Goal: Use online tool/utility: Utilize a website feature to perform a specific function

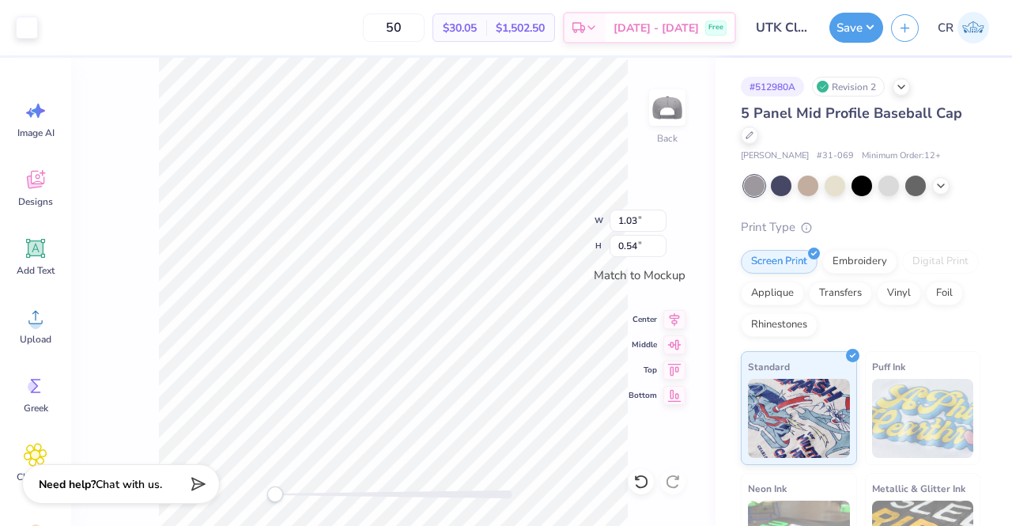
type input "0.78"
type input "0.16"
type input "0.66"
type input "0.54"
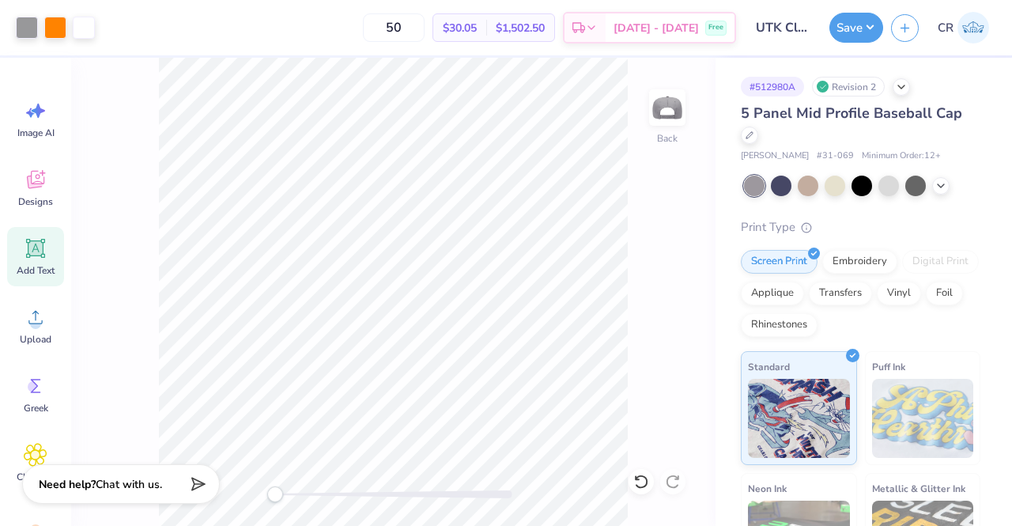
click at [56, 246] on div "Add Text" at bounding box center [35, 256] width 57 height 59
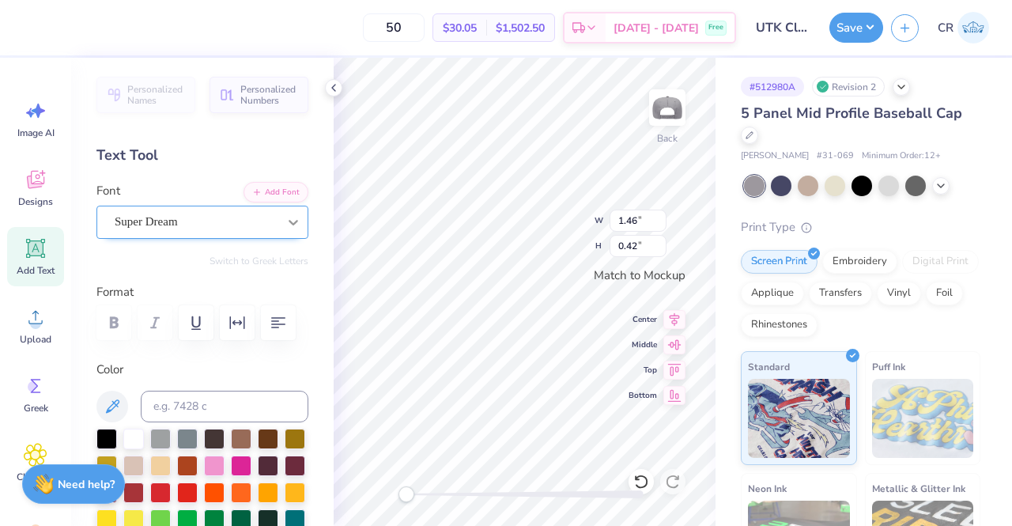
scroll to position [13, 2]
type textarea "S"
type textarea "Club Soccer"
click at [279, 206] on div at bounding box center [293, 222] width 28 height 32
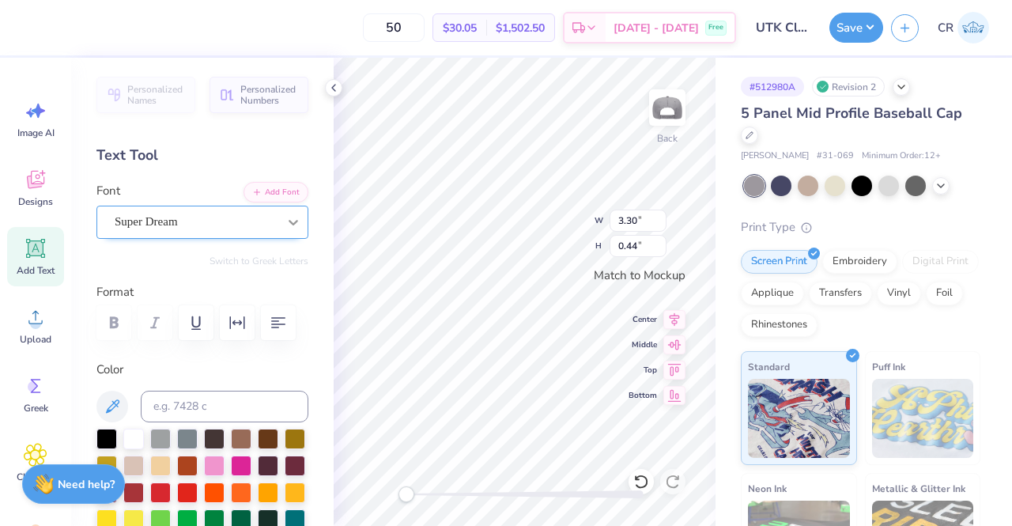
click at [285, 216] on icon at bounding box center [293, 222] width 16 height 16
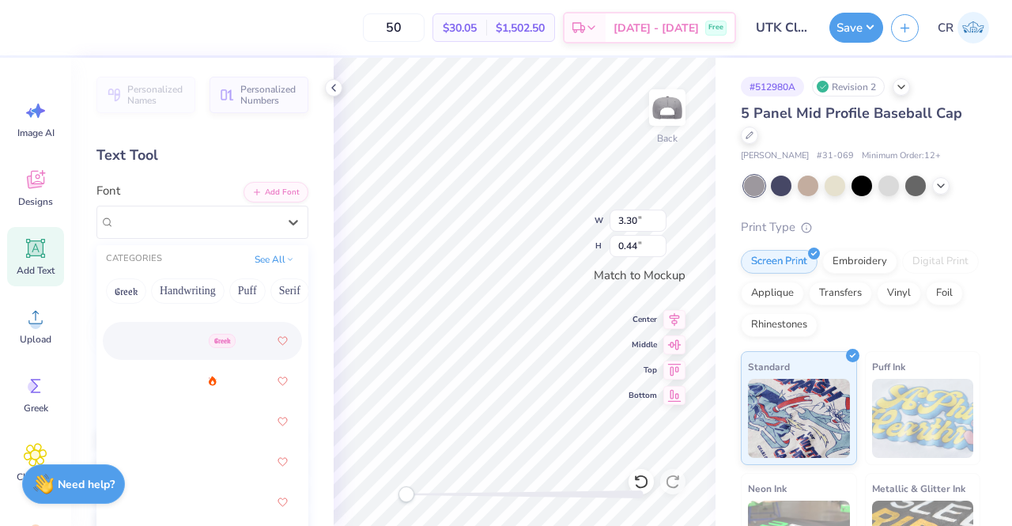
scroll to position [497, 0]
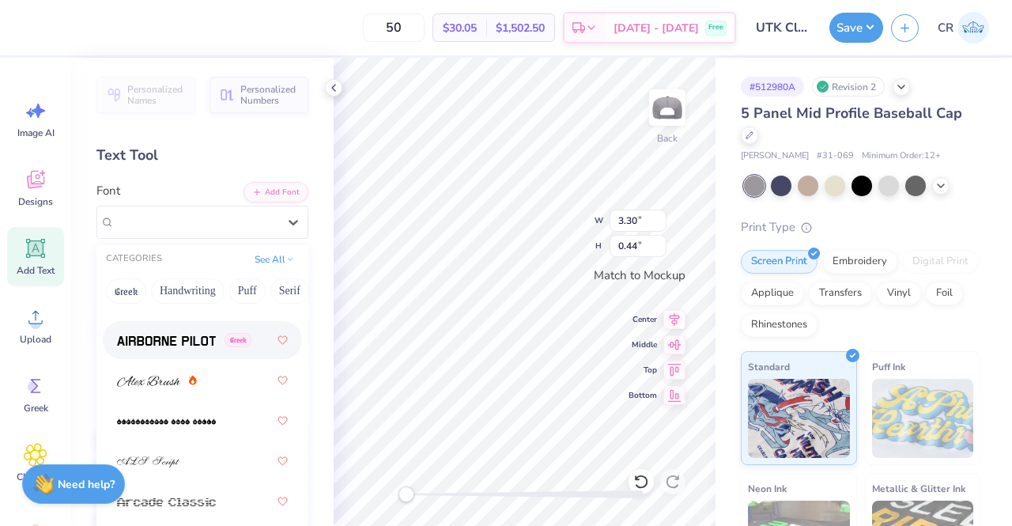
click at [216, 352] on div "Greek" at bounding box center [202, 340] width 171 height 28
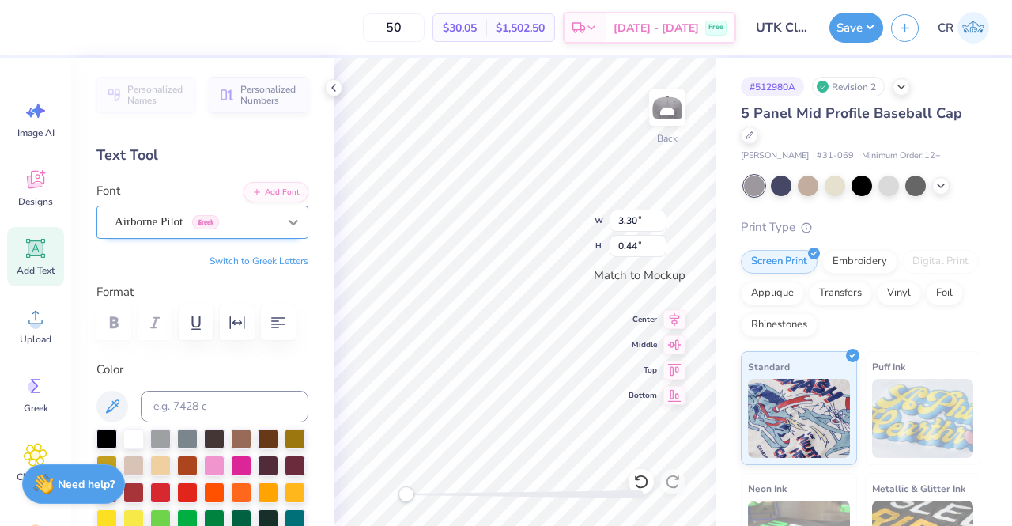
click at [285, 218] on icon at bounding box center [293, 222] width 16 height 16
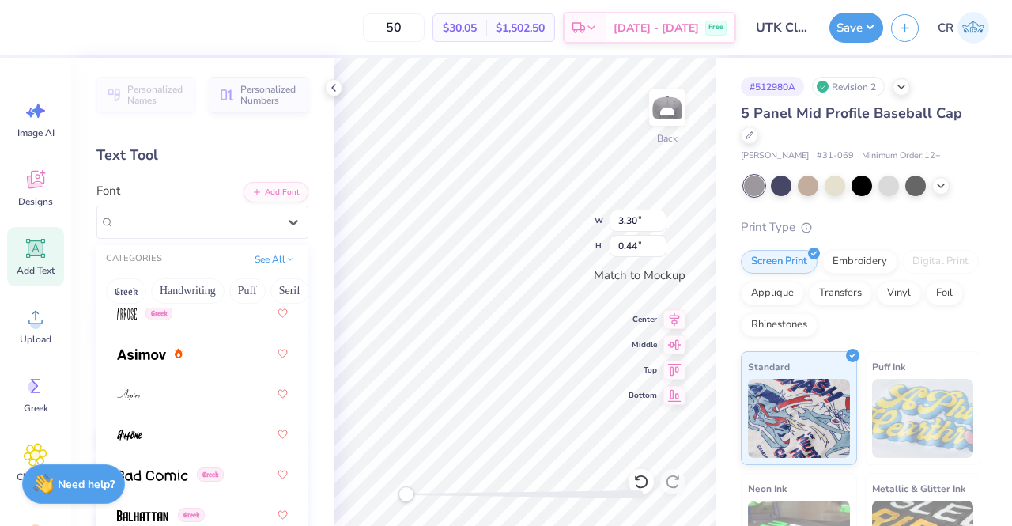
scroll to position [806, 0]
click at [225, 344] on div at bounding box center [202, 352] width 171 height 28
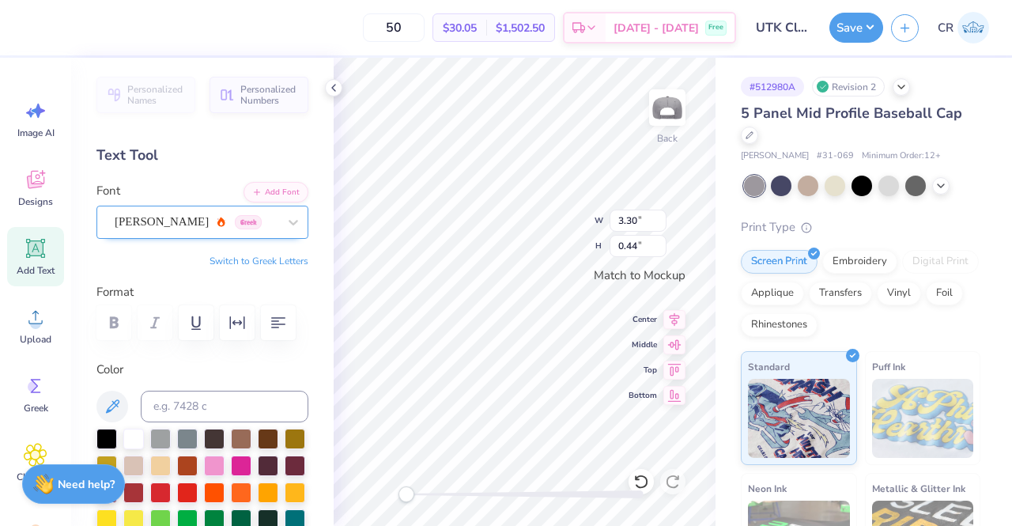
click at [256, 233] on div "[PERSON_NAME] Greek" at bounding box center [196, 222] width 166 height 25
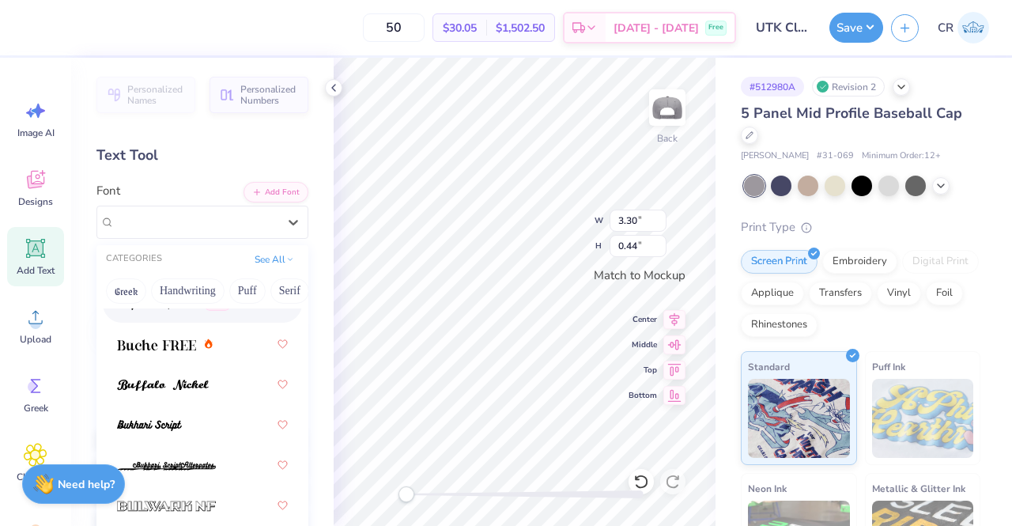
scroll to position [2026, 0]
click at [198, 349] on div at bounding box center [165, 342] width 96 height 17
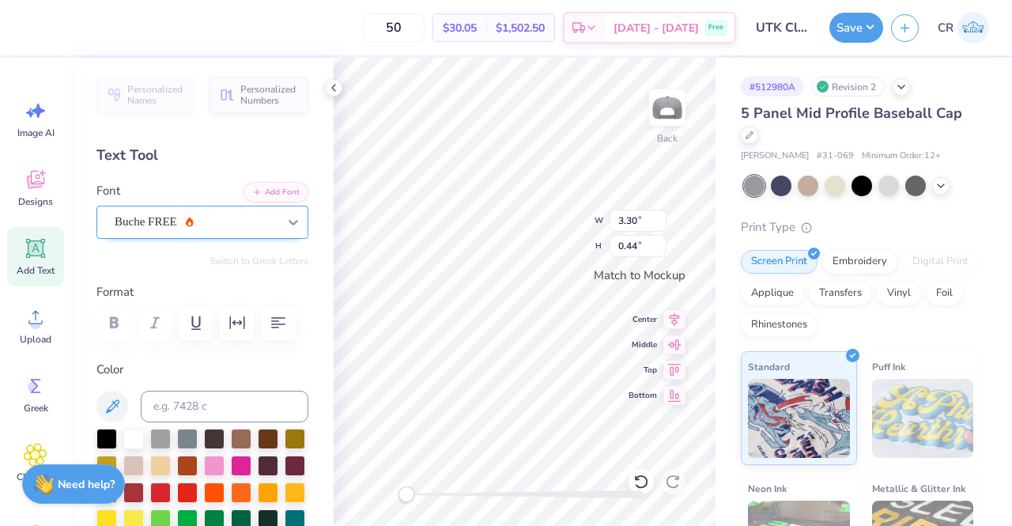
click at [279, 213] on div at bounding box center [293, 222] width 28 height 28
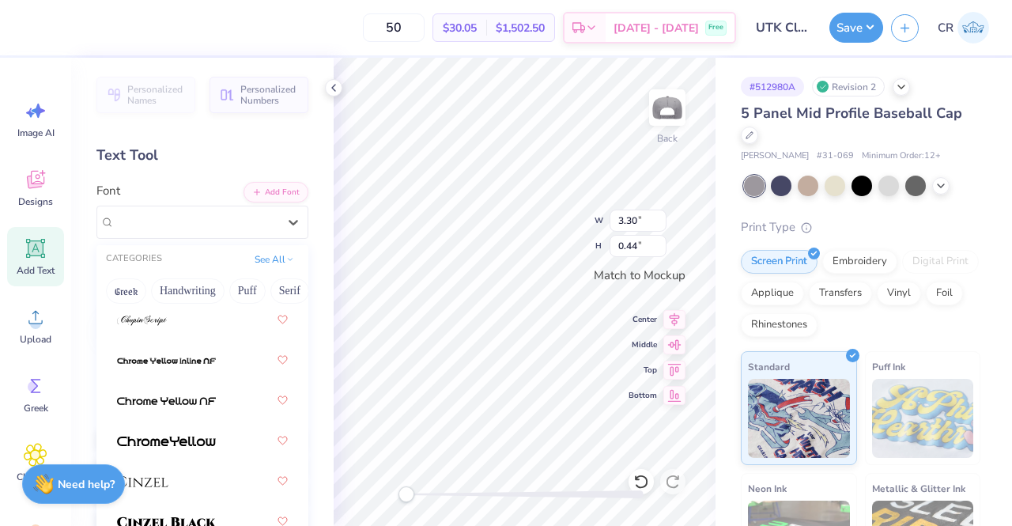
scroll to position [2539, 0]
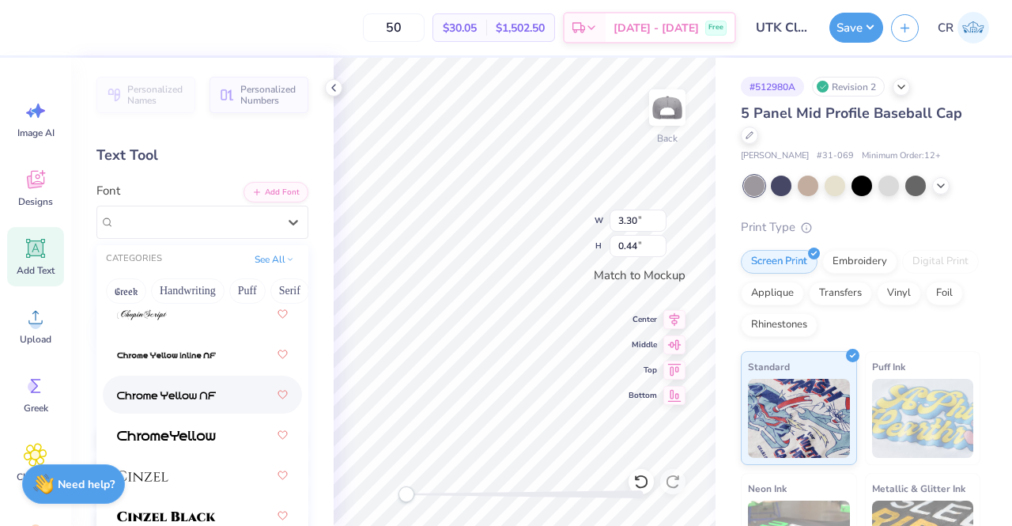
click at [206, 410] on div at bounding box center [202, 395] width 199 height 38
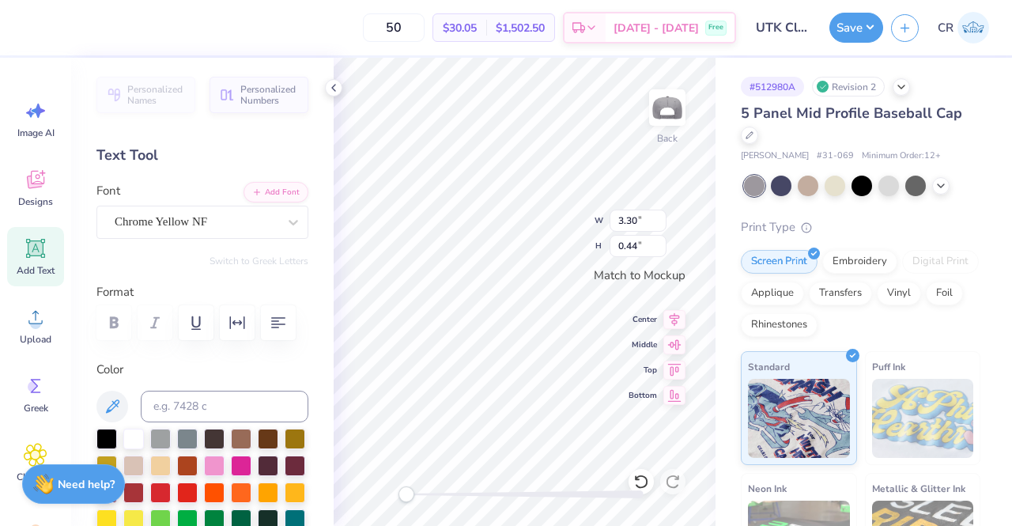
click at [270, 240] on div "Personalized Names Personalized Numbers Text Tool Add Font Font Chrome Yellow N…" at bounding box center [202, 292] width 262 height 468
click at [279, 236] on div at bounding box center [293, 222] width 28 height 32
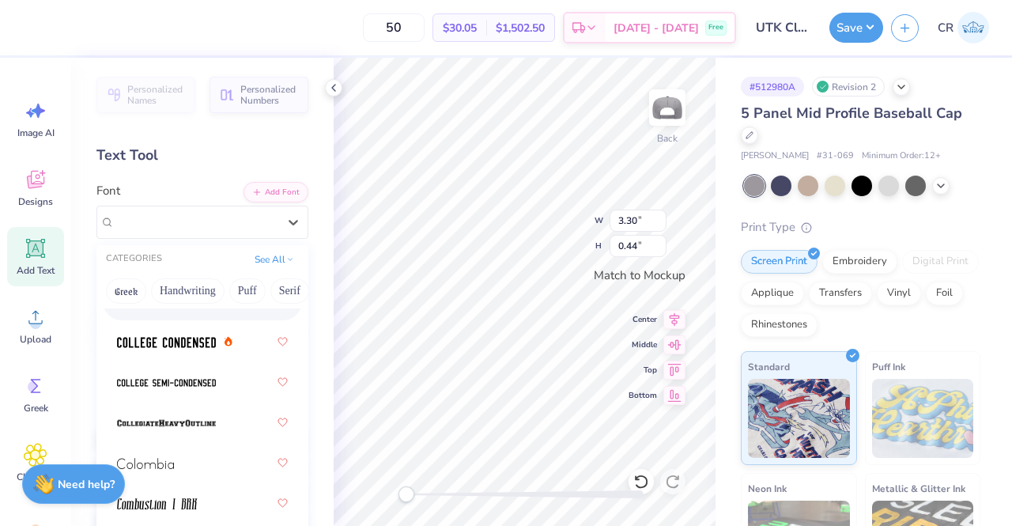
scroll to position [2916, 0]
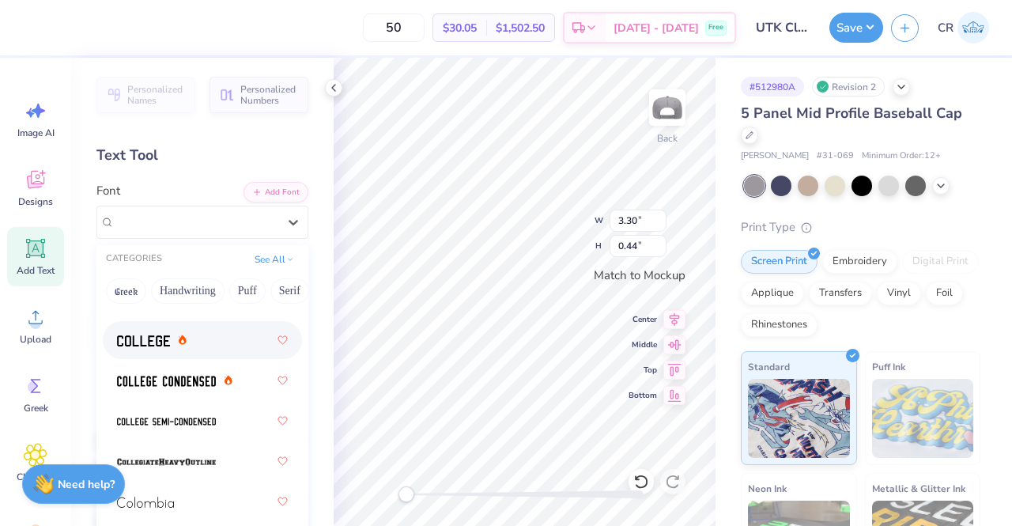
click at [192, 337] on div at bounding box center [202, 340] width 171 height 28
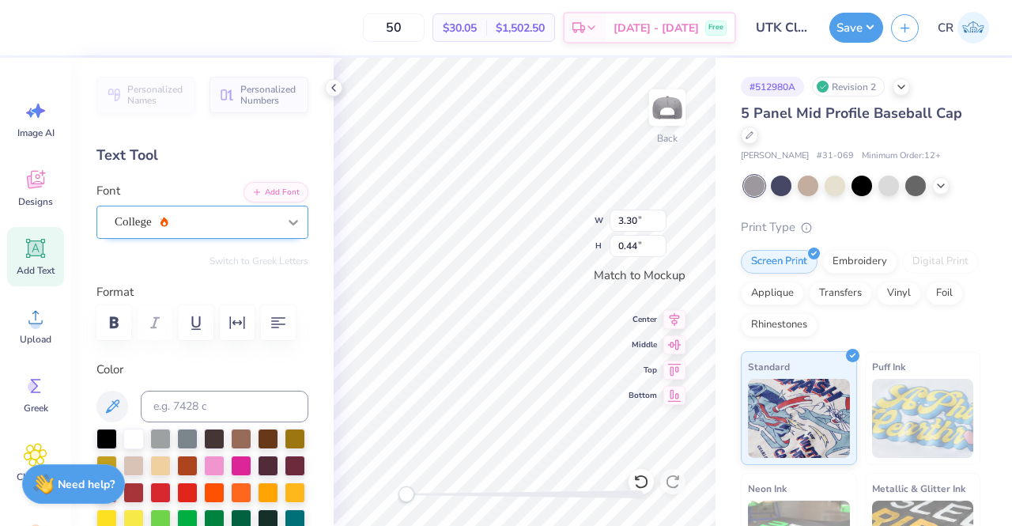
click at [279, 228] on div at bounding box center [293, 222] width 28 height 28
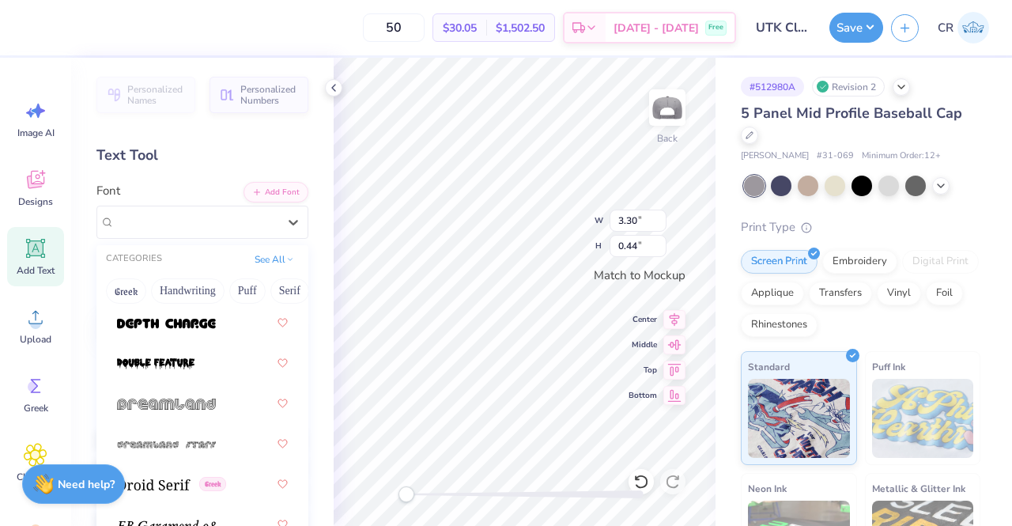
scroll to position [3862, 0]
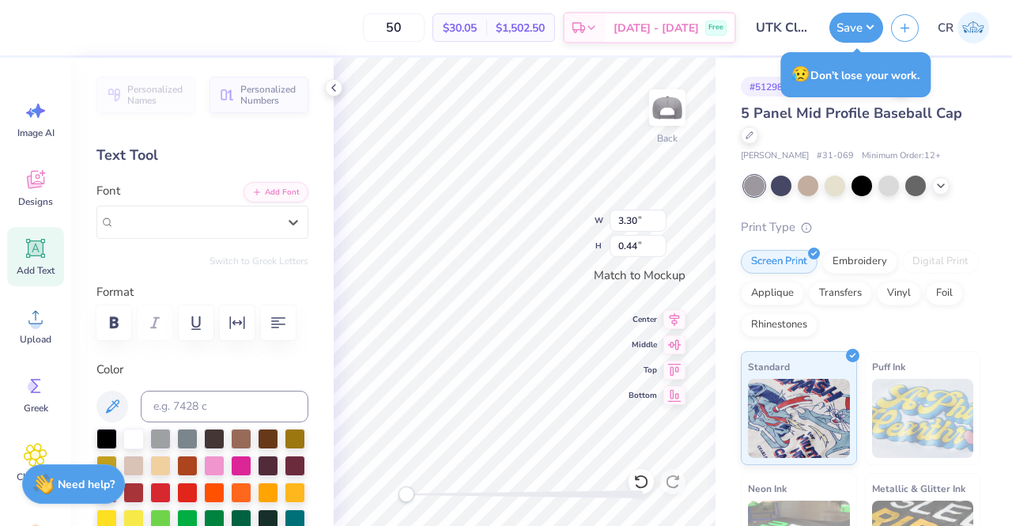
click at [300, 217] on div "Personalized Names Personalized Numbers Text Tool Add Font Font option College,…" at bounding box center [202, 292] width 262 height 468
click at [285, 217] on icon at bounding box center [293, 222] width 16 height 16
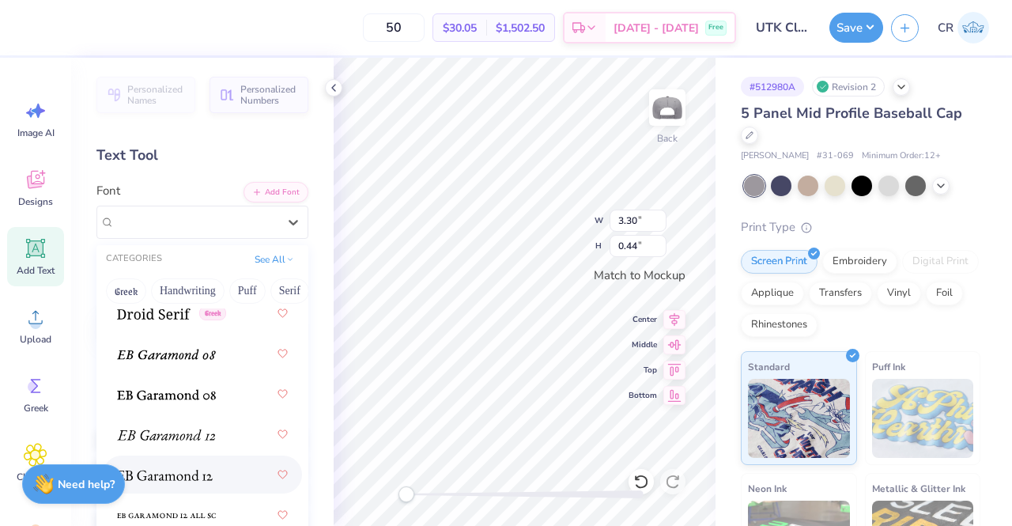
scroll to position [4031, 0]
click at [162, 312] on img at bounding box center [154, 314] width 74 height 11
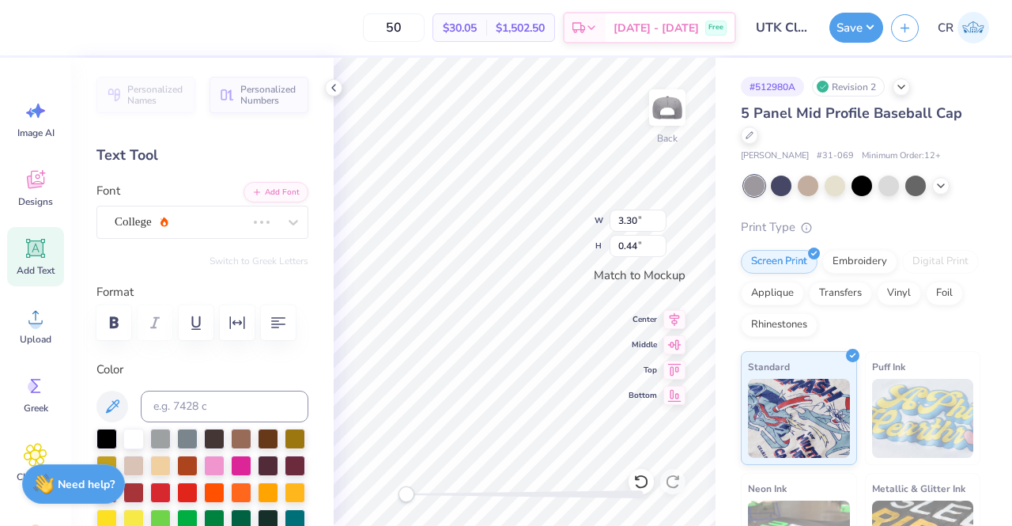
scroll to position [13, 2]
click at [250, 226] on div "Droid Serif Greek" at bounding box center [196, 222] width 166 height 25
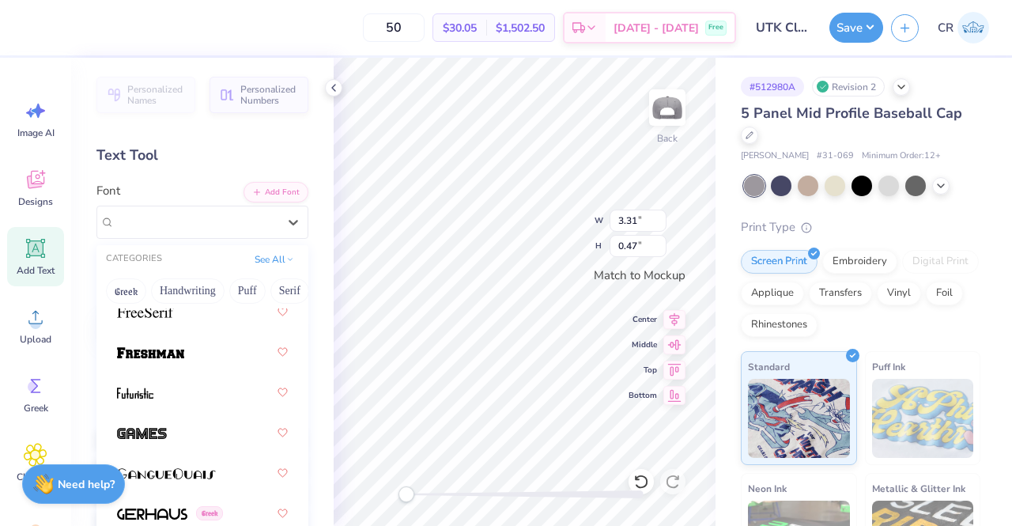
scroll to position [5002, 0]
click at [218, 354] on div at bounding box center [202, 351] width 171 height 28
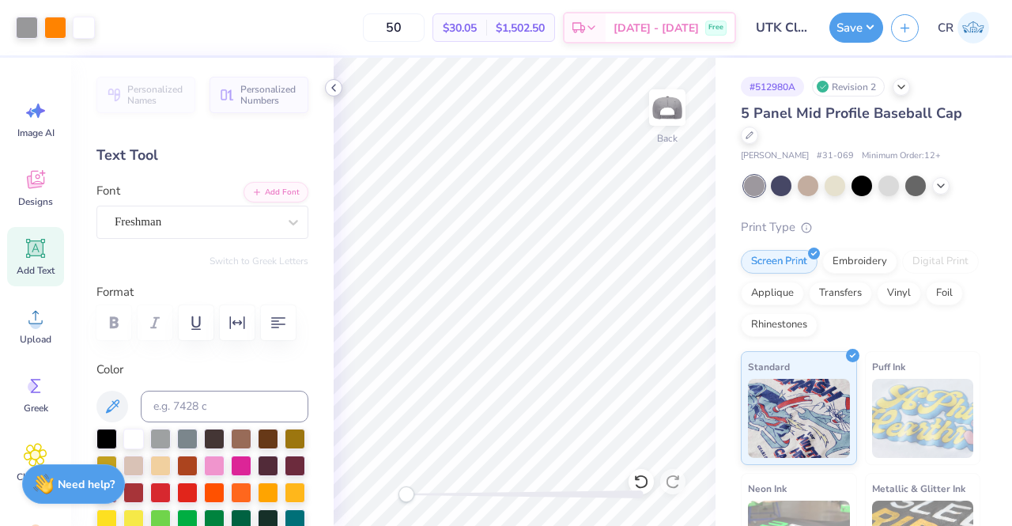
click at [340, 89] on div at bounding box center [333, 87] width 17 height 17
